Goal: Check status: Check status

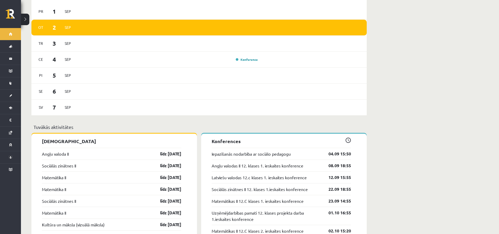
scroll to position [393, 0]
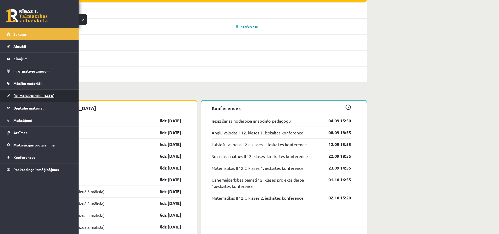
click at [28, 95] on span "[DEMOGRAPHIC_DATA]" at bounding box center [33, 95] width 41 height 5
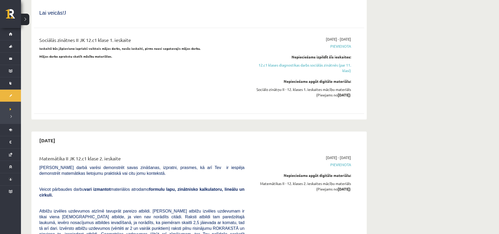
scroll to position [498, 0]
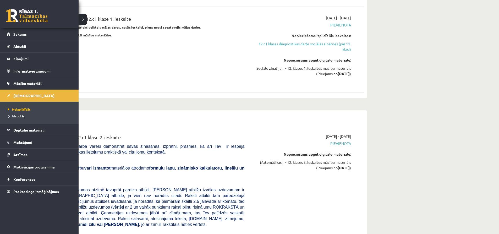
click at [20, 116] on span "Izlabotās" at bounding box center [16, 116] width 18 height 4
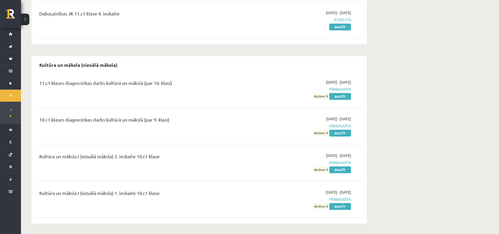
scroll to position [171, 0]
click at [342, 171] on link "Skatīt" at bounding box center [340, 169] width 22 height 7
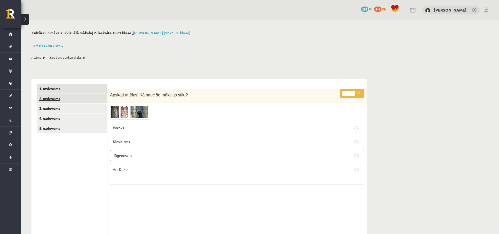
click at [52, 99] on link "2. uzdevums" at bounding box center [72, 99] width 71 height 10
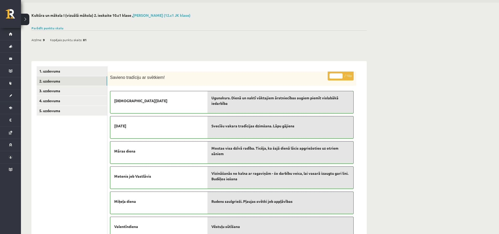
scroll to position [26, 0]
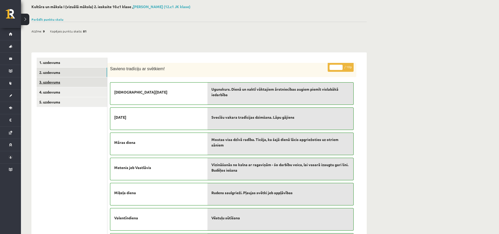
click at [50, 82] on link "3. uzdevums" at bounding box center [72, 82] width 71 height 10
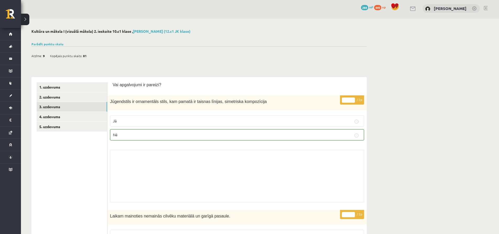
scroll to position [0, 0]
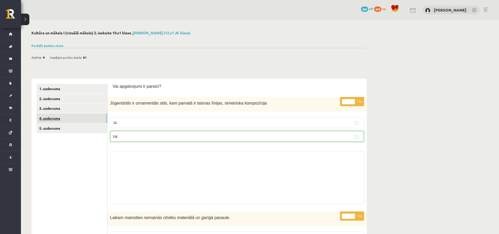
click at [51, 117] on link "4. uzdevums" at bounding box center [72, 118] width 71 height 10
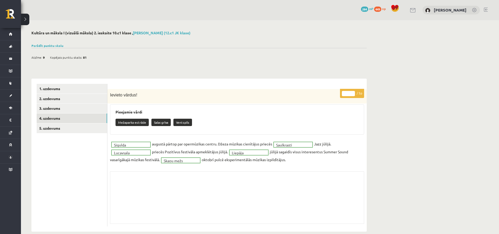
scroll to position [8, 0]
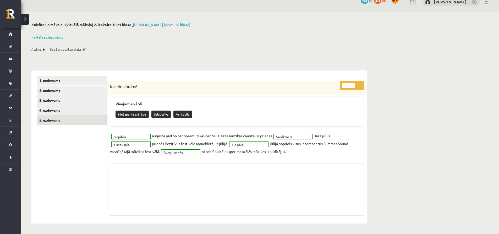
click at [53, 118] on link "5. uzdevums" at bounding box center [72, 120] width 71 height 10
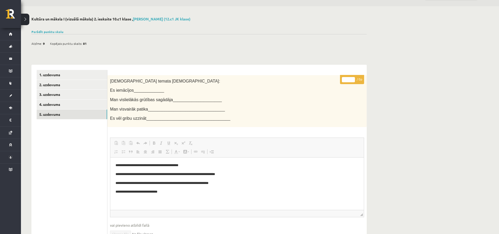
scroll to position [26, 0]
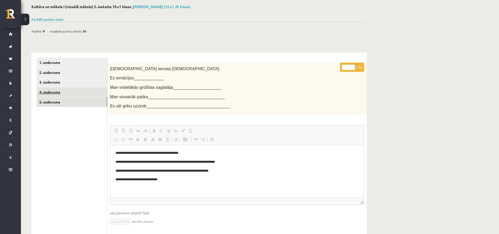
click at [47, 91] on link "4. uzdevums" at bounding box center [72, 92] width 71 height 10
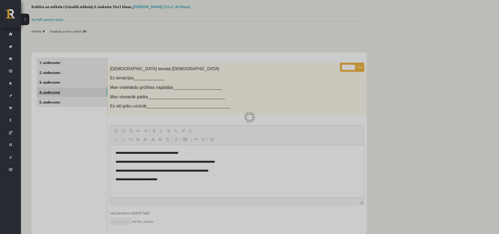
scroll to position [8, 0]
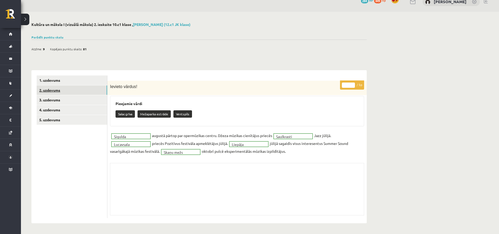
click at [54, 93] on link "2. uzdevums" at bounding box center [72, 90] width 71 height 10
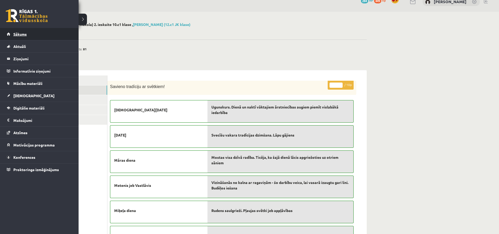
click at [15, 34] on span "Sākums" at bounding box center [19, 34] width 13 height 5
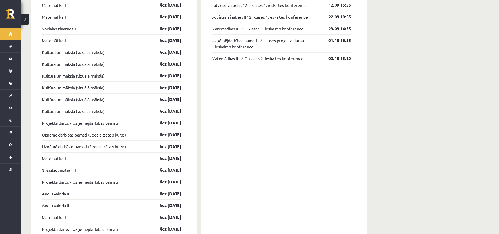
scroll to position [524, 0]
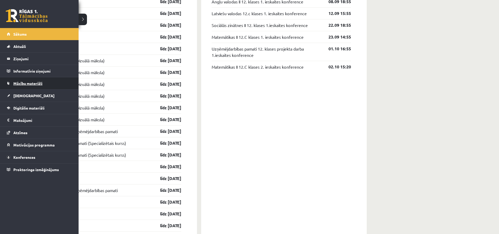
click at [26, 83] on span "Mācību materiāli" at bounding box center [27, 83] width 29 height 5
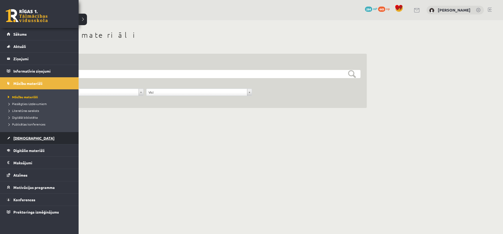
click at [16, 139] on span "[DEMOGRAPHIC_DATA]" at bounding box center [33, 138] width 41 height 5
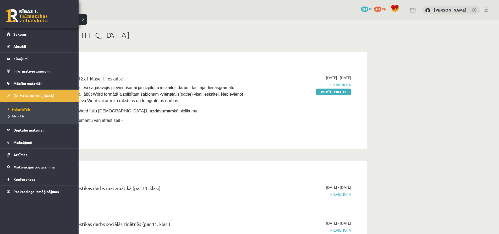
click at [21, 115] on span "Izlabotās" at bounding box center [16, 116] width 18 height 4
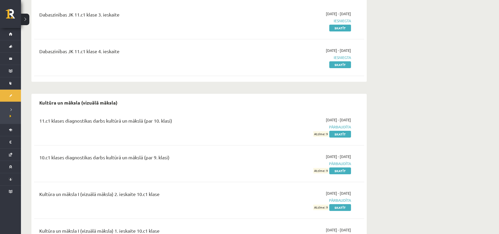
scroll to position [171, 0]
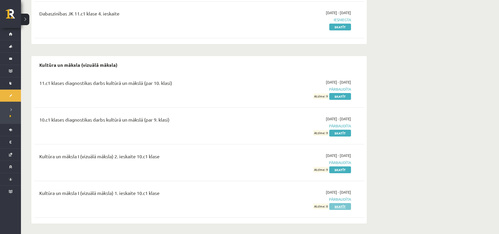
click at [345, 206] on link "Skatīt" at bounding box center [340, 206] width 22 height 7
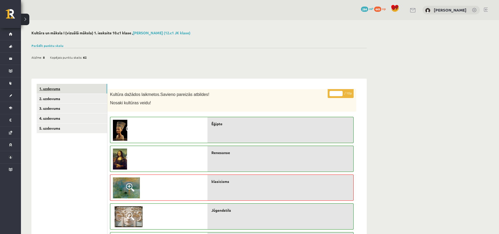
scroll to position [26, 0]
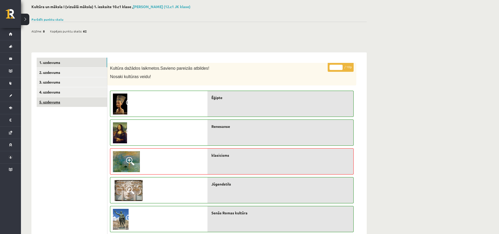
click at [45, 100] on link "5. uzdevums" at bounding box center [72, 102] width 71 height 10
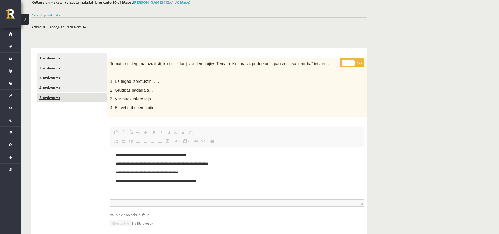
scroll to position [30, 0]
click at [43, 87] on link "4. uzdevums" at bounding box center [72, 88] width 71 height 10
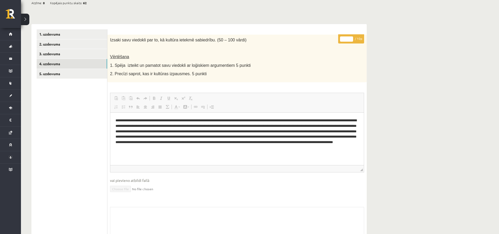
scroll to position [20, 0]
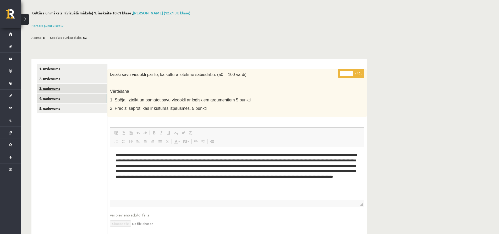
click at [56, 89] on link "3. uzdevums" at bounding box center [72, 89] width 71 height 10
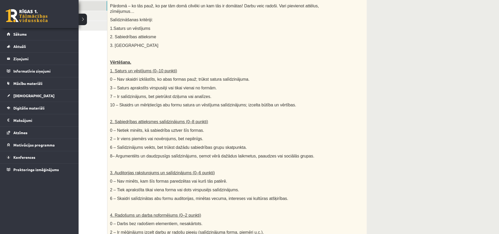
scroll to position [72, 0]
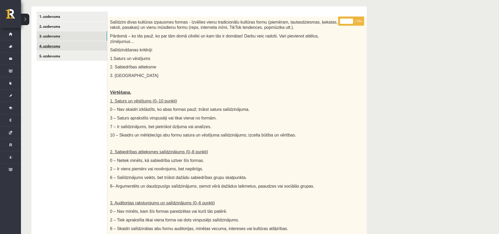
click at [54, 45] on link "4. uzdevums" at bounding box center [72, 46] width 71 height 10
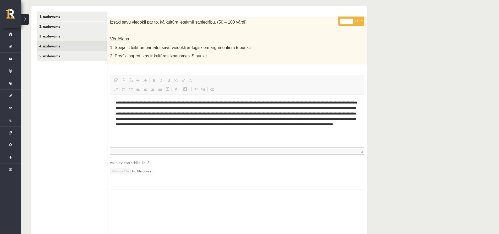
scroll to position [46, 0]
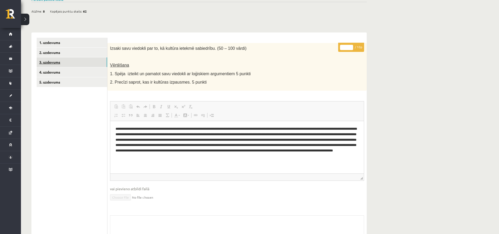
click at [61, 64] on link "3. uzdevums" at bounding box center [72, 62] width 71 height 10
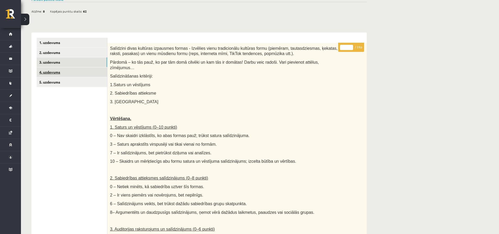
scroll to position [0, 0]
click at [50, 69] on link "4. uzdevums" at bounding box center [72, 72] width 71 height 10
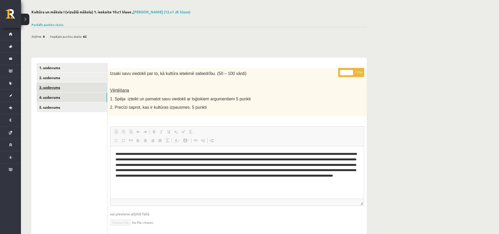
scroll to position [20, 0]
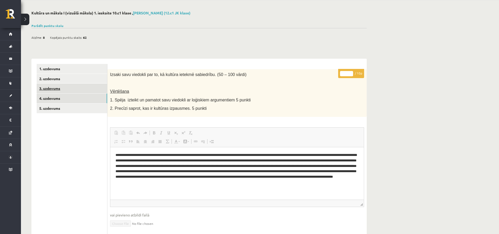
click at [52, 89] on link "3. uzdevums" at bounding box center [72, 89] width 71 height 10
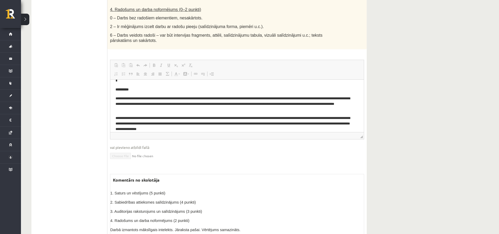
scroll to position [0, 0]
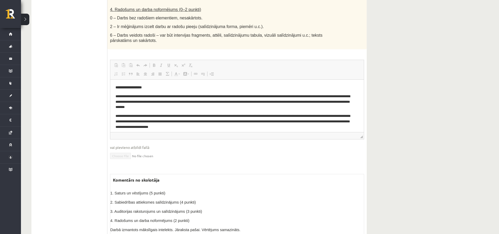
drag, startPoint x: 361, startPoint y: 87, endPoint x: 481, endPoint y: 144, distance: 132.6
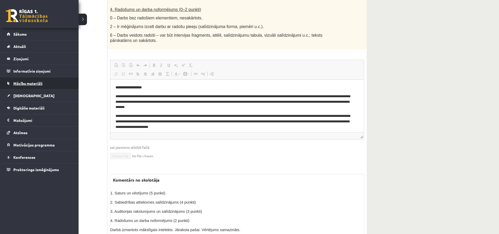
click at [29, 82] on span "Mācību materiāli" at bounding box center [27, 83] width 29 height 5
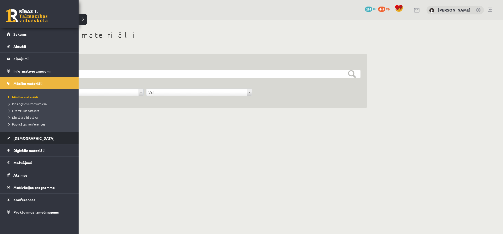
click at [31, 136] on link "[DEMOGRAPHIC_DATA]" at bounding box center [39, 138] width 65 height 12
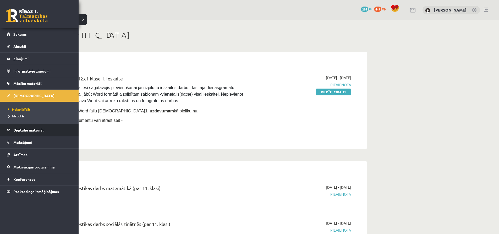
click at [39, 131] on span "Digitālie materiāli" at bounding box center [28, 130] width 31 height 5
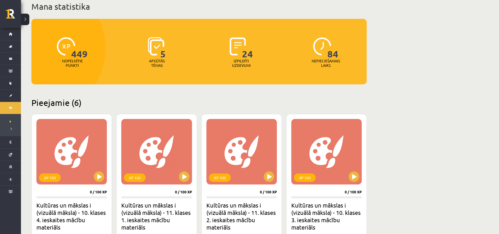
scroll to position [26, 0]
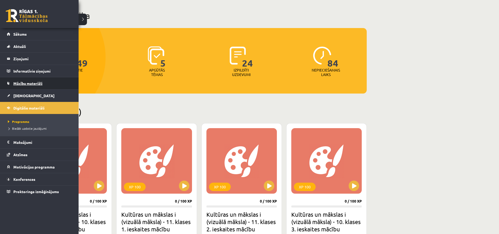
click at [24, 86] on link "Mācību materiāli" at bounding box center [39, 83] width 65 height 12
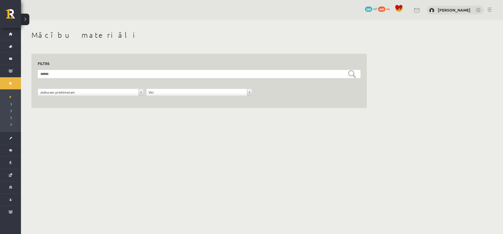
click at [135, 124] on div "**********" at bounding box center [199, 75] width 356 height 110
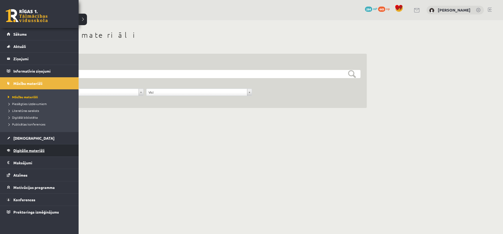
click at [38, 151] on span "Digitālie materiāli" at bounding box center [28, 150] width 31 height 5
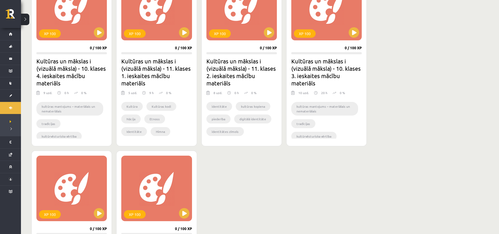
scroll to position [157, 0]
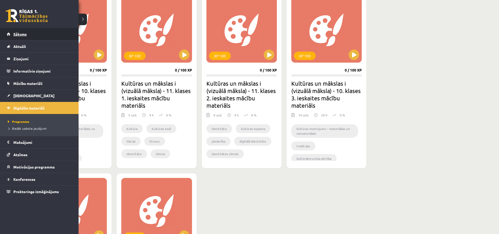
click at [20, 35] on span "Sākums" at bounding box center [19, 34] width 13 height 5
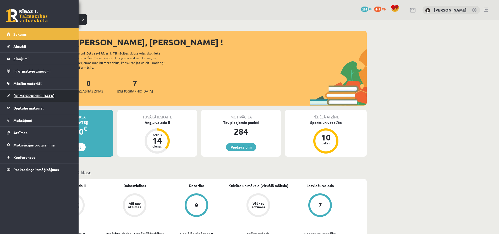
click at [17, 92] on link "[DEMOGRAPHIC_DATA]" at bounding box center [39, 96] width 65 height 12
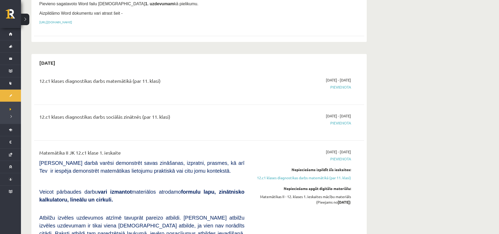
scroll to position [131, 0]
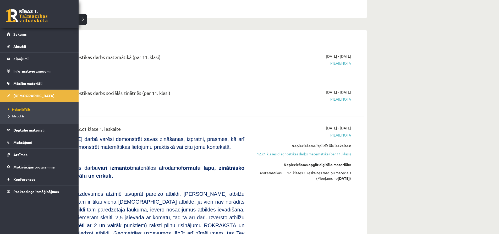
click at [15, 116] on span "Izlabotās" at bounding box center [16, 116] width 18 height 4
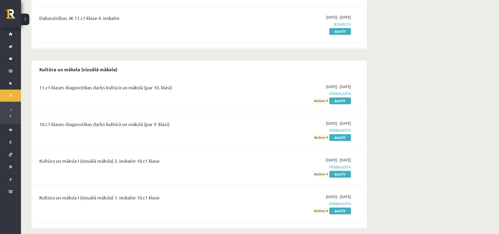
scroll to position [171, 0]
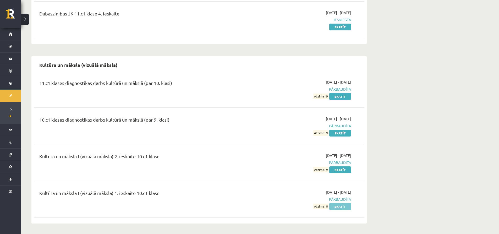
click at [339, 208] on link "Skatīt" at bounding box center [340, 206] width 22 height 7
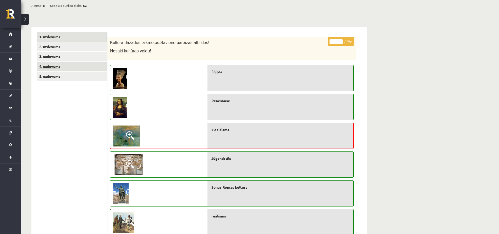
scroll to position [52, 0]
click at [42, 68] on link "4. uzdevums" at bounding box center [72, 66] width 71 height 10
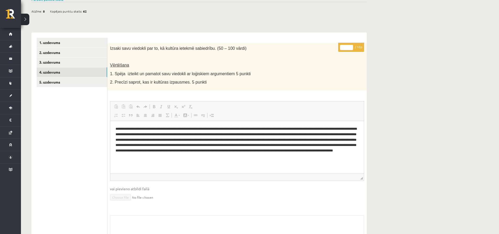
scroll to position [0, 0]
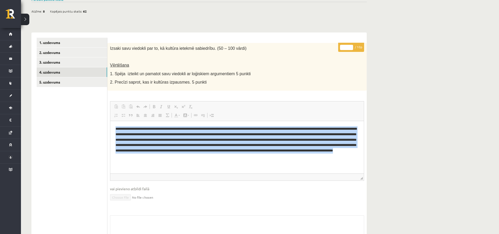
drag, startPoint x: 116, startPoint y: 128, endPoint x: 312, endPoint y: 214, distance: 214.5
click at [312, 164] on html "**********" at bounding box center [237, 142] width 254 height 43
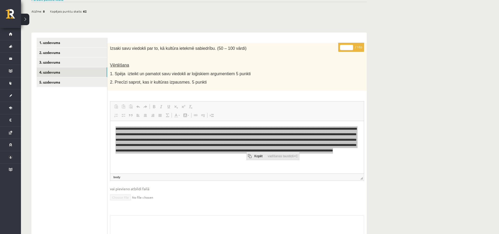
click at [256, 155] on span "Kopēt" at bounding box center [259, 156] width 13 height 8
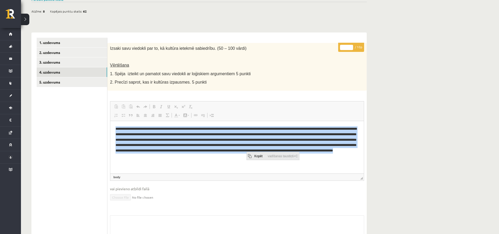
copy p "**********"
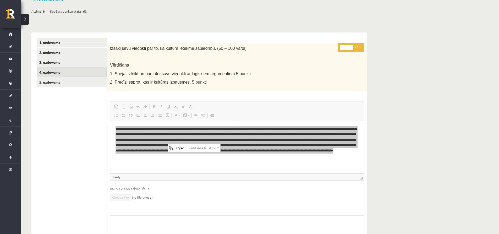
copy p "**********"
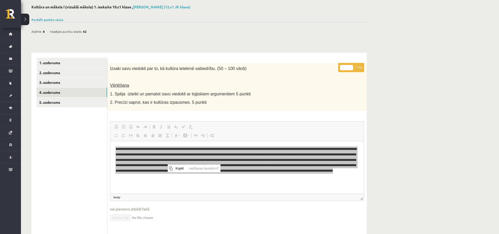
scroll to position [20, 0]
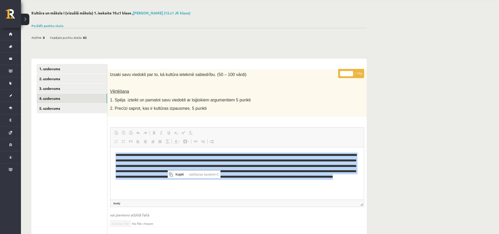
click at [253, 169] on p "**********" at bounding box center [237, 168] width 243 height 33
drag, startPoint x: 116, startPoint y: 155, endPoint x: 272, endPoint y: 202, distance: 163.1
click at [272, 190] on html "**********" at bounding box center [237, 168] width 254 height 43
copy p "**********"
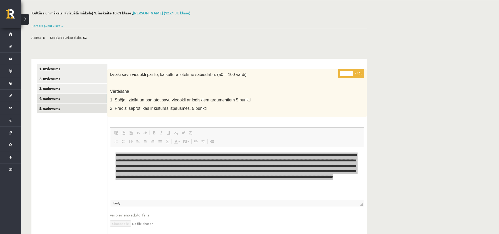
click at [51, 110] on link "5. uzdevums" at bounding box center [72, 109] width 71 height 10
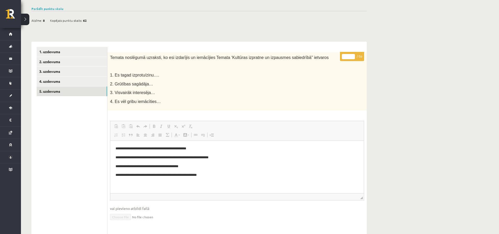
scroll to position [46, 0]
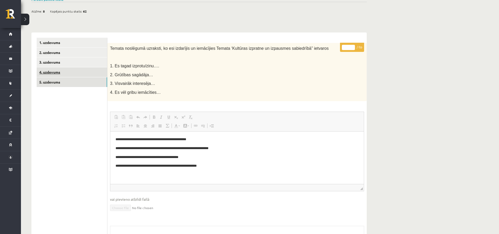
click at [48, 73] on link "4. uzdevums" at bounding box center [72, 72] width 71 height 10
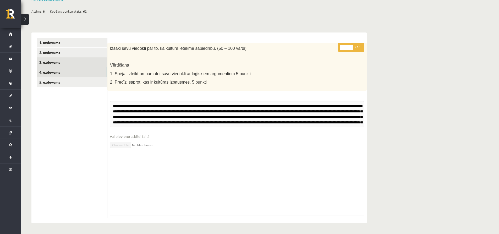
click at [50, 61] on link "3. uzdevums" at bounding box center [72, 62] width 71 height 10
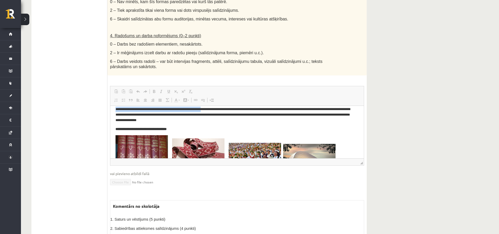
scroll to position [166, 0]
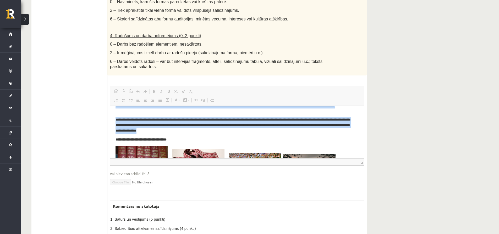
drag, startPoint x: 116, startPoint y: 112, endPoint x: 213, endPoint y: 129, distance: 99.1
click at [213, 129] on body "**********" at bounding box center [237, 98] width 243 height 307
click at [252, 120] on p "**********" at bounding box center [235, 125] width 239 height 16
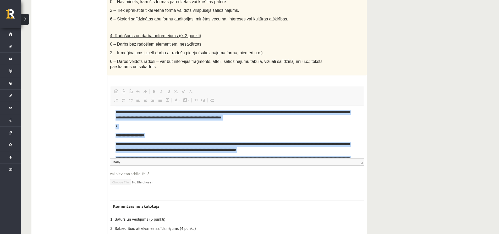
scroll to position [0, 0]
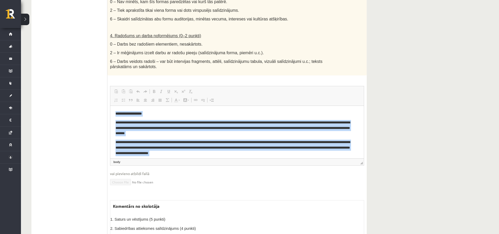
drag, startPoint x: 214, startPoint y: 131, endPoint x: 220, endPoint y: 210, distance: 80.2
copy body "**********"
click at [176, 129] on p "**********" at bounding box center [235, 128] width 239 height 16
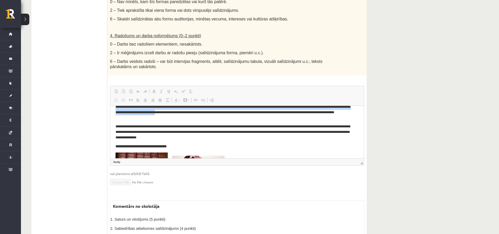
scroll to position [159, 0]
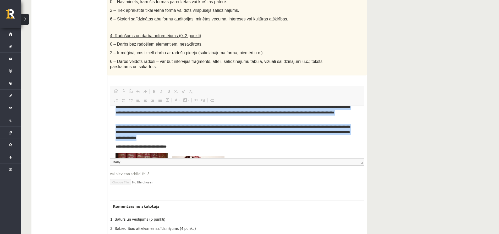
drag, startPoint x: 139, startPoint y: 123, endPoint x: 212, endPoint y: 140, distance: 75.0
click at [212, 140] on body "**********" at bounding box center [237, 105] width 243 height 307
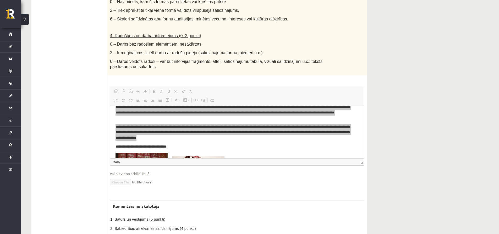
click at [91, 124] on ul "1. uzdevums 2. uzdevums 3. uzdevums 4. uzdevums 5. uzdevums" at bounding box center [72, 34] width 71 height 465
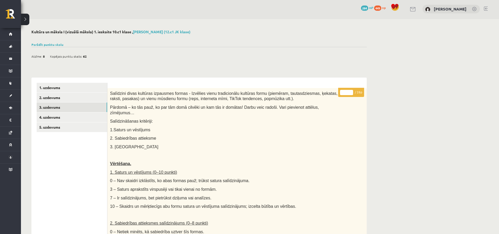
scroll to position [0, 0]
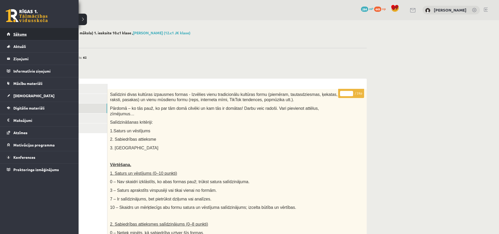
click at [17, 35] on span "Sākums" at bounding box center [19, 34] width 13 height 5
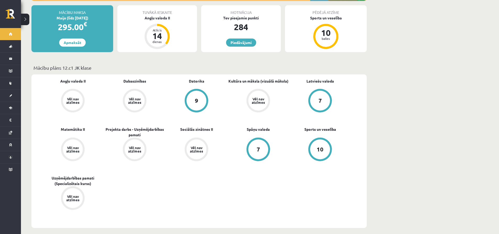
scroll to position [105, 0]
